Goal: Task Accomplishment & Management: Manage account settings

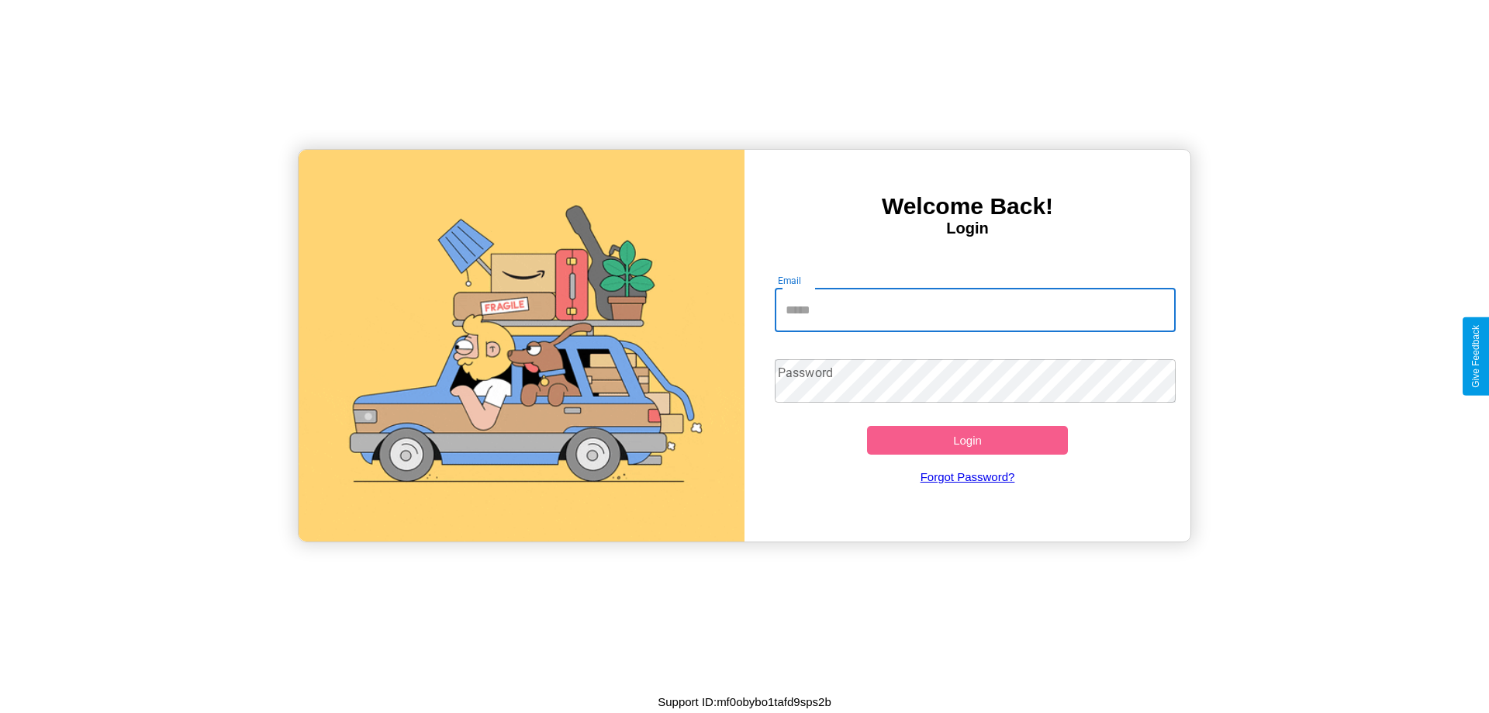
click at [975, 309] on input "Email" at bounding box center [976, 310] width 402 height 43
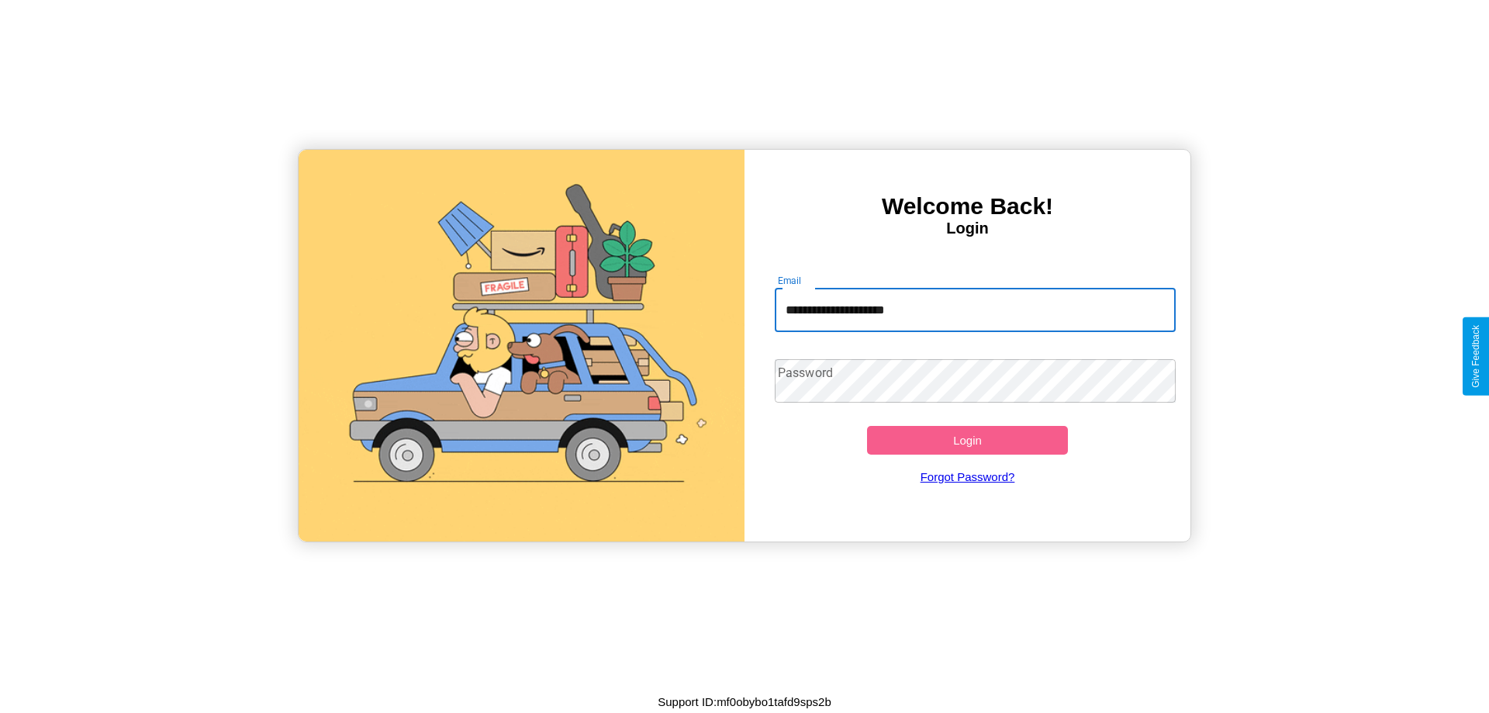
type input "**********"
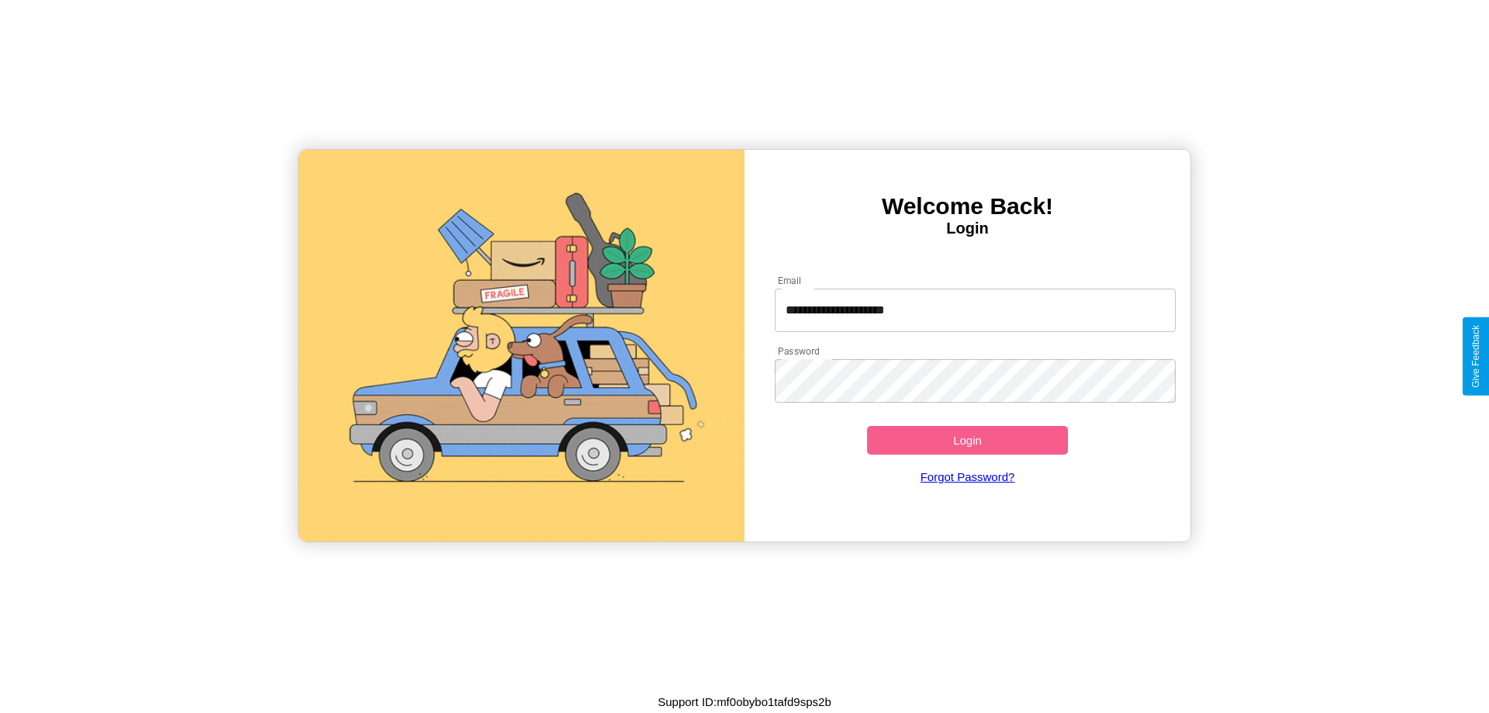
click at [967, 440] on button "Login" at bounding box center [967, 440] width 201 height 29
